Goal: Task Accomplishment & Management: Use online tool/utility

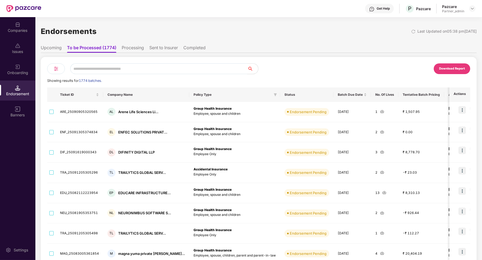
click at [468, 8] on div "Pazcare Partner_admin" at bounding box center [458, 8] width 33 height 9
click at [472, 9] on img at bounding box center [472, 8] width 4 height 4
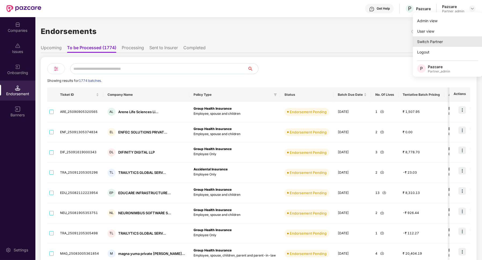
click at [442, 38] on div "Switch Partner" at bounding box center [448, 41] width 70 height 10
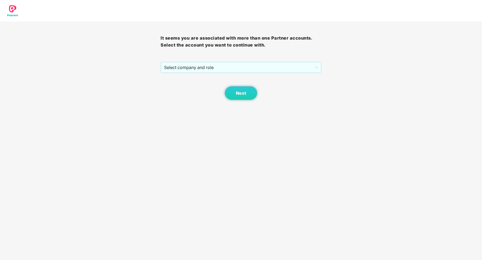
click at [296, 73] on div "Next" at bounding box center [240, 86] width 160 height 27
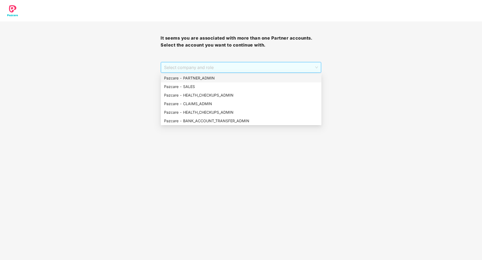
click at [287, 67] on span "Select company and role" at bounding box center [241, 67] width 154 height 10
click at [238, 112] on div "Pazcare - HEALTH_CHECKUPS_ADMIN" at bounding box center [241, 113] width 154 height 6
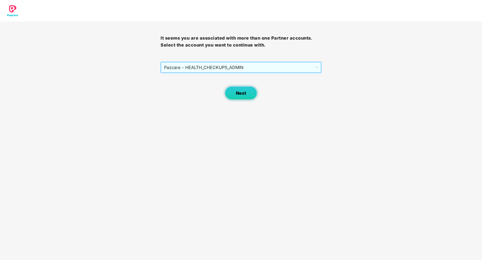
click at [233, 100] on button "Next" at bounding box center [241, 93] width 32 height 13
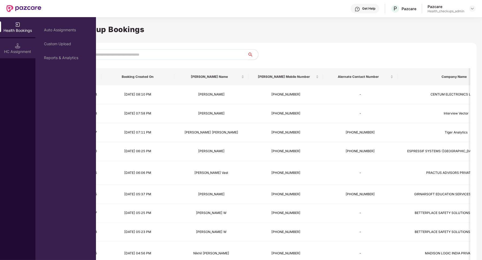
click at [24, 46] on div "HC Assignment" at bounding box center [17, 48] width 35 height 20
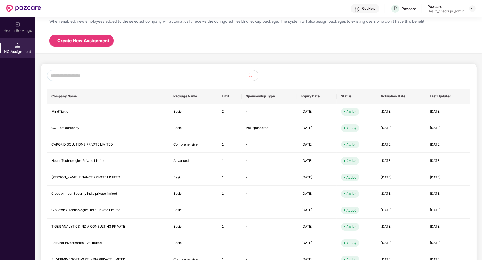
scroll to position [11, 0]
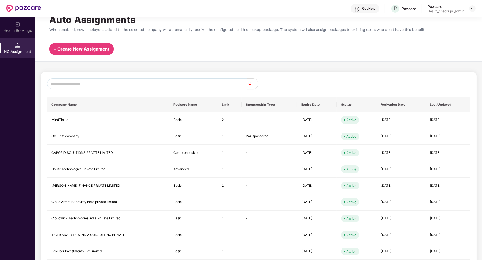
click at [107, 83] on input "text" at bounding box center [147, 84] width 200 height 11
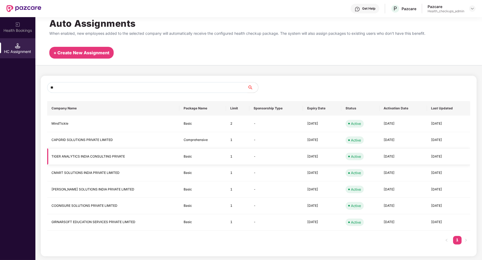
scroll to position [8, 0]
type input "*"
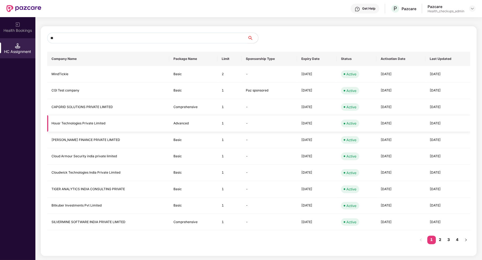
scroll to position [0, 0]
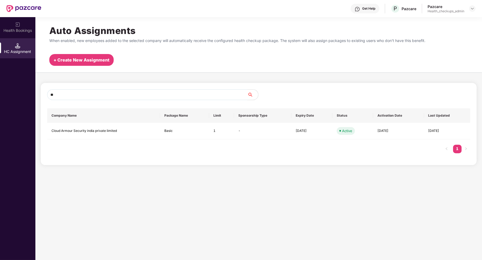
type input "*"
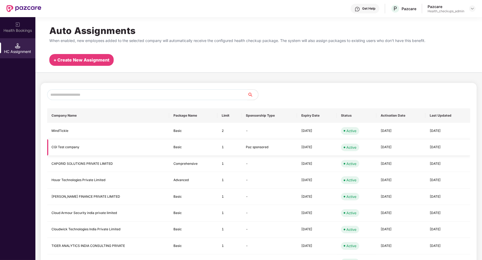
scroll to position [57, 0]
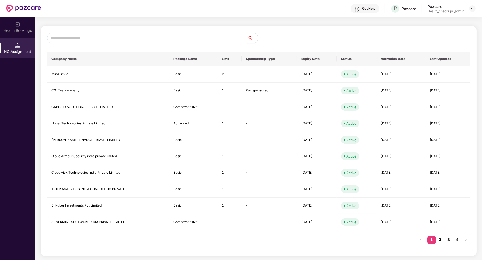
click at [442, 241] on link "2" at bounding box center [440, 240] width 9 height 8
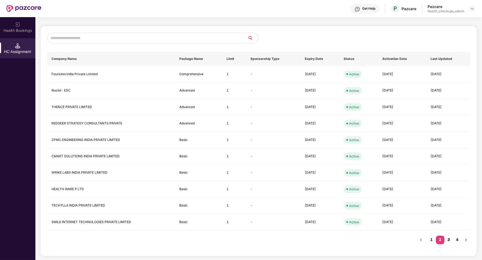
click at [448, 241] on link "3" at bounding box center [448, 240] width 9 height 8
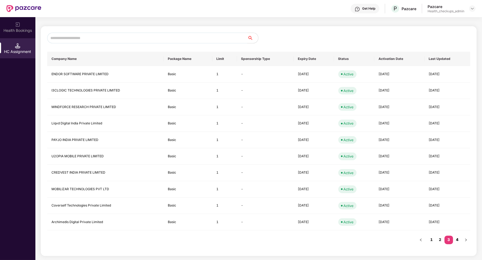
click at [458, 241] on link "4" at bounding box center [457, 240] width 9 height 8
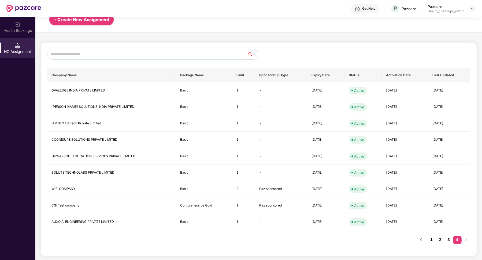
click at [432, 240] on link "1" at bounding box center [431, 240] width 9 height 8
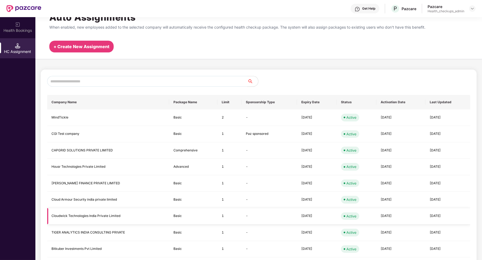
scroll to position [0, 0]
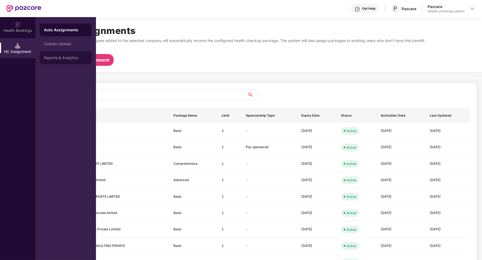
click at [65, 57] on div "Reports & Analytics" at bounding box center [65, 58] width 43 height 4
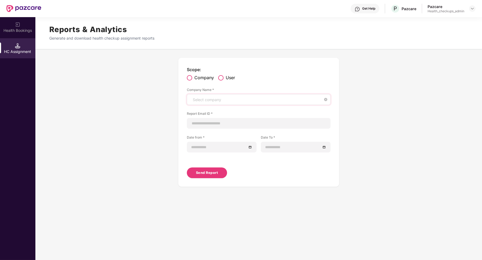
click at [221, 95] on div "Select company" at bounding box center [259, 99] width 144 height 11
click at [220, 79] on span at bounding box center [220, 77] width 5 height 5
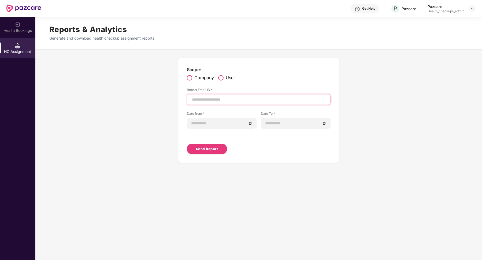
click at [223, 102] on input at bounding box center [258, 100] width 134 height 6
type input "**********"
click at [226, 129] on div "**********" at bounding box center [259, 110] width 144 height 88
click at [222, 125] on input at bounding box center [218, 124] width 55 height 6
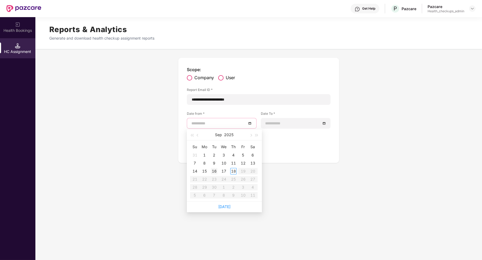
type input "**********"
click at [216, 171] on div "16" at bounding box center [214, 171] width 6 height 6
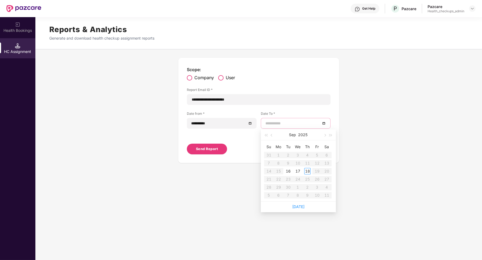
click at [290, 121] on input at bounding box center [292, 124] width 55 height 6
type input "**********"
click at [308, 169] on div "18" at bounding box center [307, 171] width 6 height 6
click at [214, 150] on span "Send Report" at bounding box center [207, 149] width 22 height 5
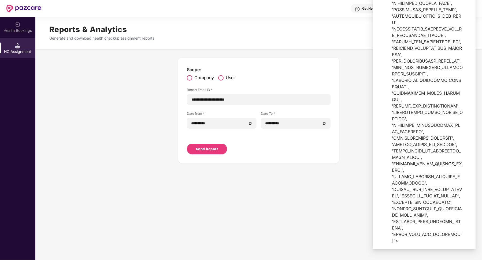
click at [351, 139] on div "**********" at bounding box center [258, 110] width 446 height 122
click at [385, 172] on div at bounding box center [424, 29] width 90 height 431
click at [215, 147] on span "Send Report" at bounding box center [207, 149] width 22 height 5
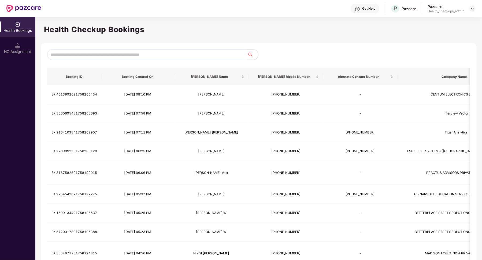
click at [466, 14] on div "Get Help P Pazcare Pazcare Health_checkups_admin" at bounding box center [258, 8] width 434 height 17
click at [470, 9] on img at bounding box center [472, 8] width 4 height 4
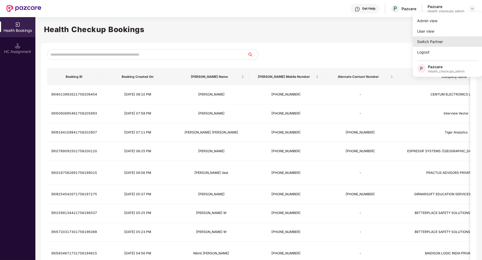
click at [434, 42] on div "Switch Partner" at bounding box center [448, 41] width 70 height 10
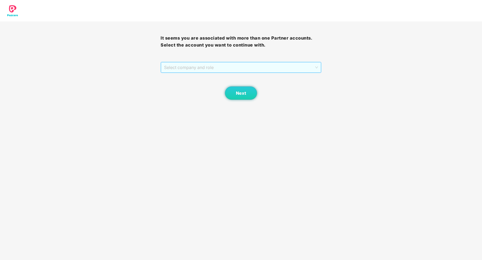
click at [259, 71] on span "Select company and role" at bounding box center [241, 67] width 154 height 10
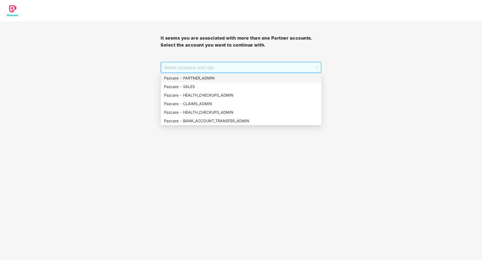
click at [226, 79] on div "Pazcare - PARTNER_ADMIN" at bounding box center [241, 78] width 154 height 6
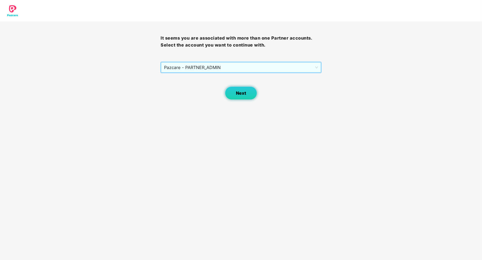
click at [233, 92] on button "Next" at bounding box center [241, 93] width 32 height 13
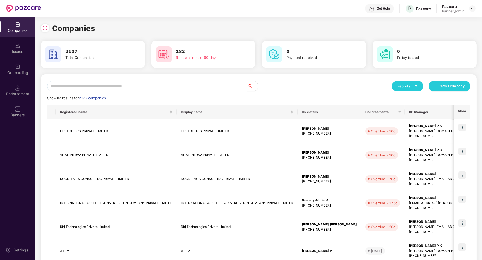
click at [150, 85] on input "text" at bounding box center [147, 86] width 200 height 11
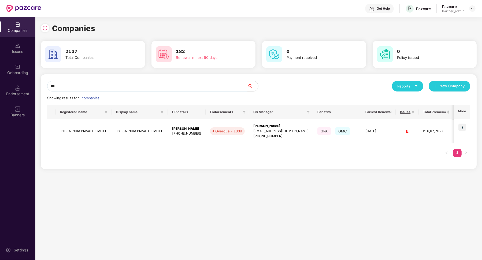
type input "***"
